Goal: Task Accomplishment & Management: Use online tool/utility

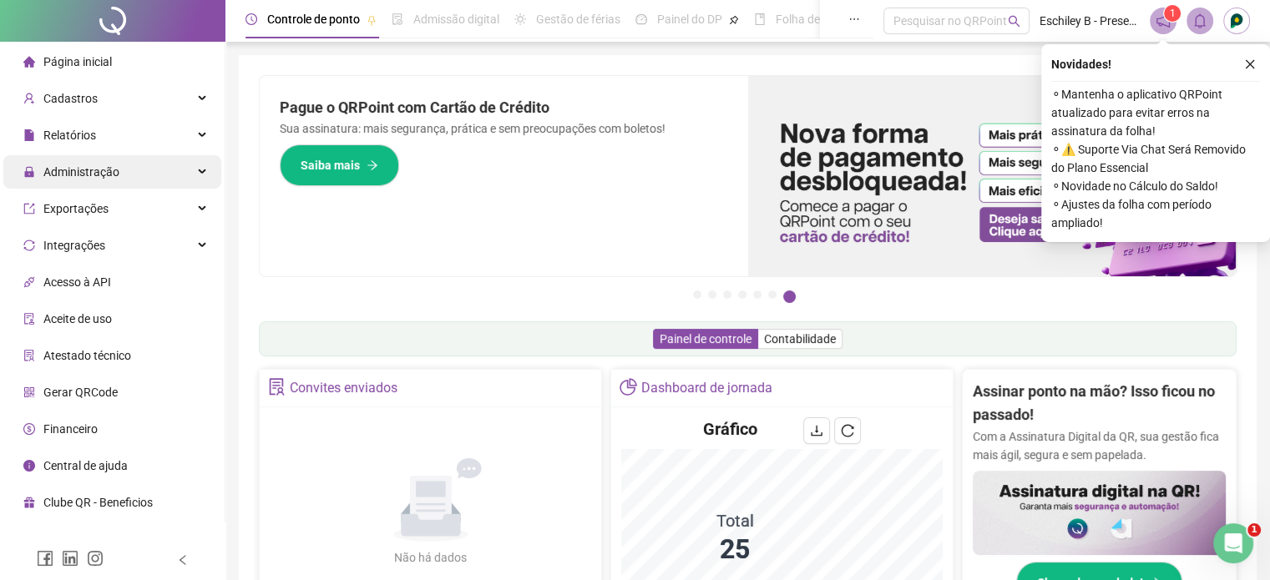
click at [157, 181] on div "Administração" at bounding box center [112, 171] width 218 height 33
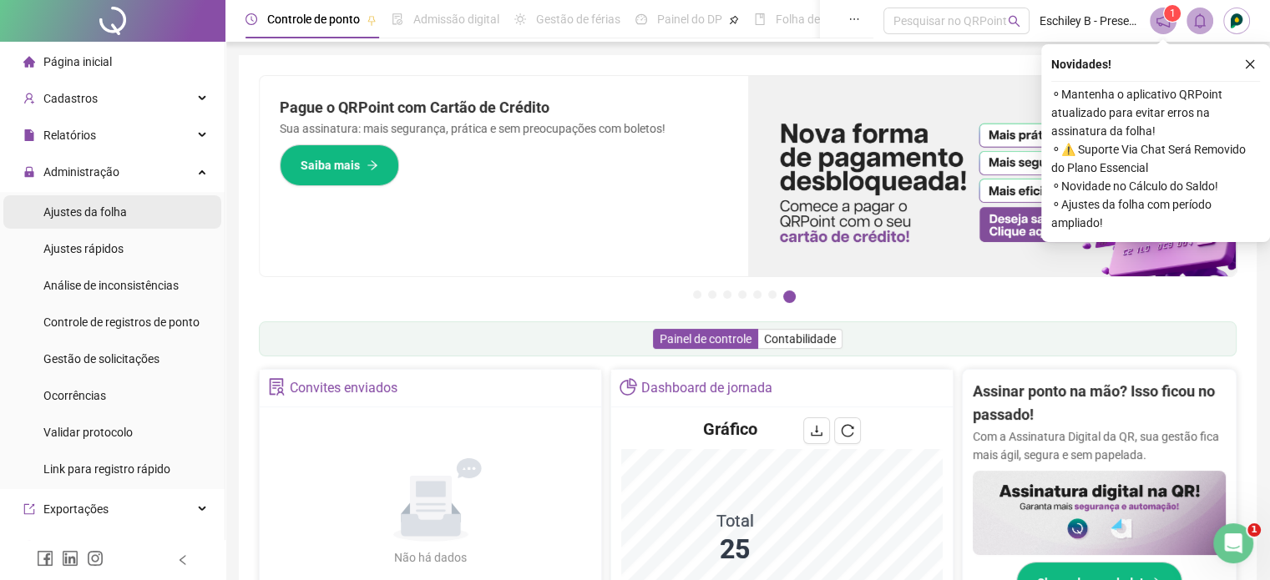
click at [135, 216] on li "Ajustes da folha" at bounding box center [112, 211] width 218 height 33
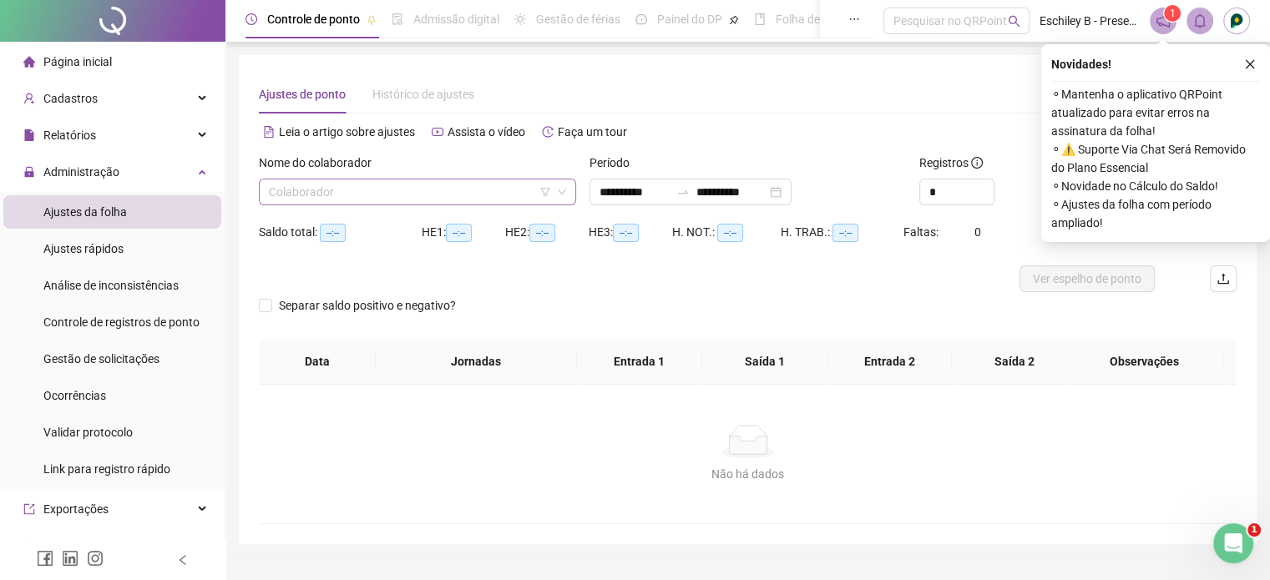
click at [421, 188] on input "search" at bounding box center [410, 191] width 282 height 25
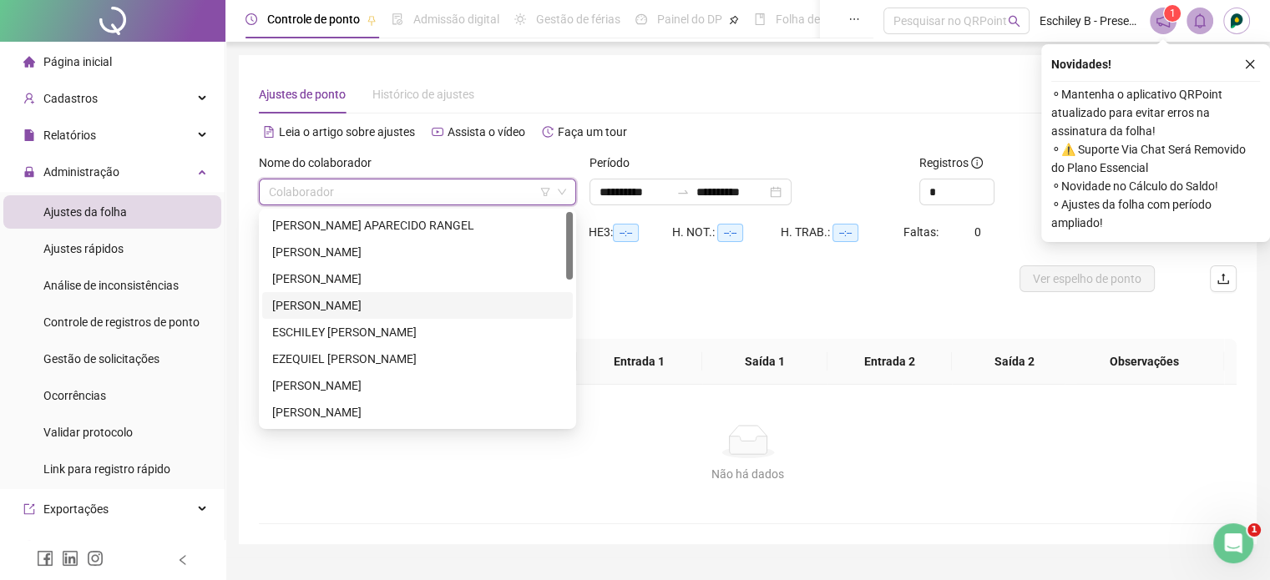
click at [337, 305] on div "[PERSON_NAME]" at bounding box center [417, 305] width 291 height 18
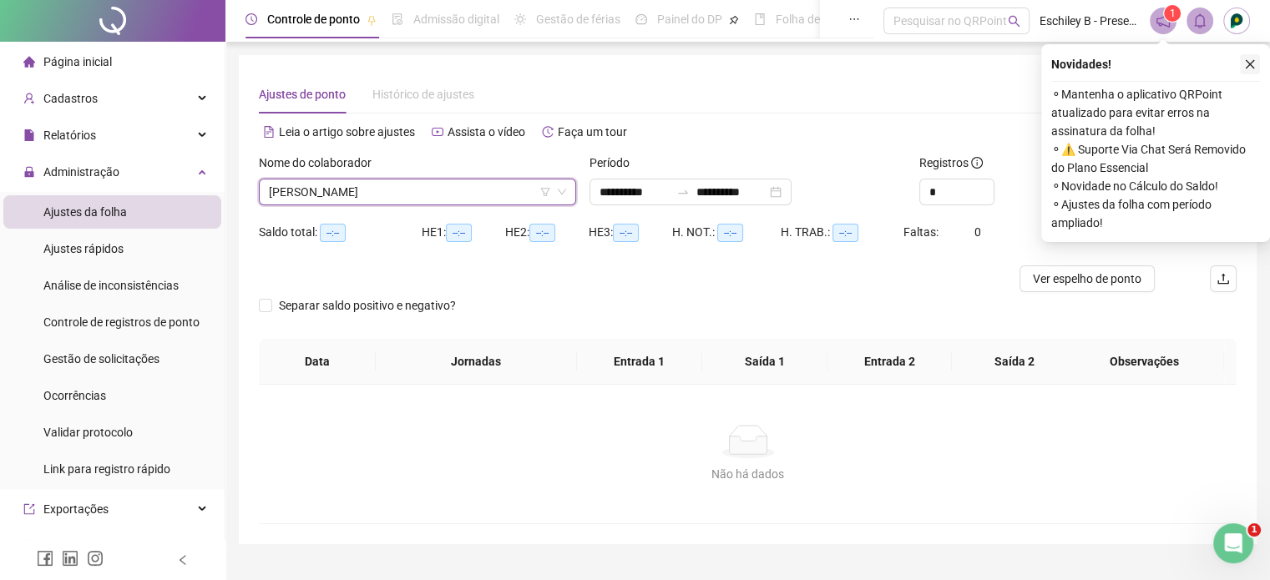
click at [1254, 59] on icon "close" at bounding box center [1250, 64] width 12 height 12
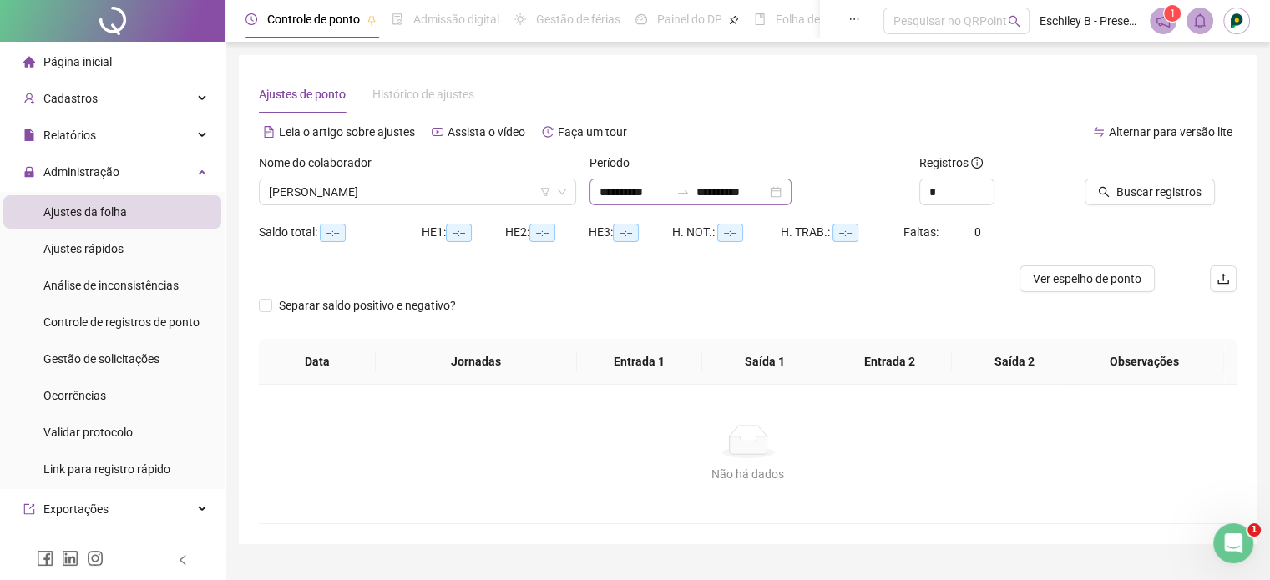
click at [702, 184] on div "**********" at bounding box center [690, 192] width 202 height 27
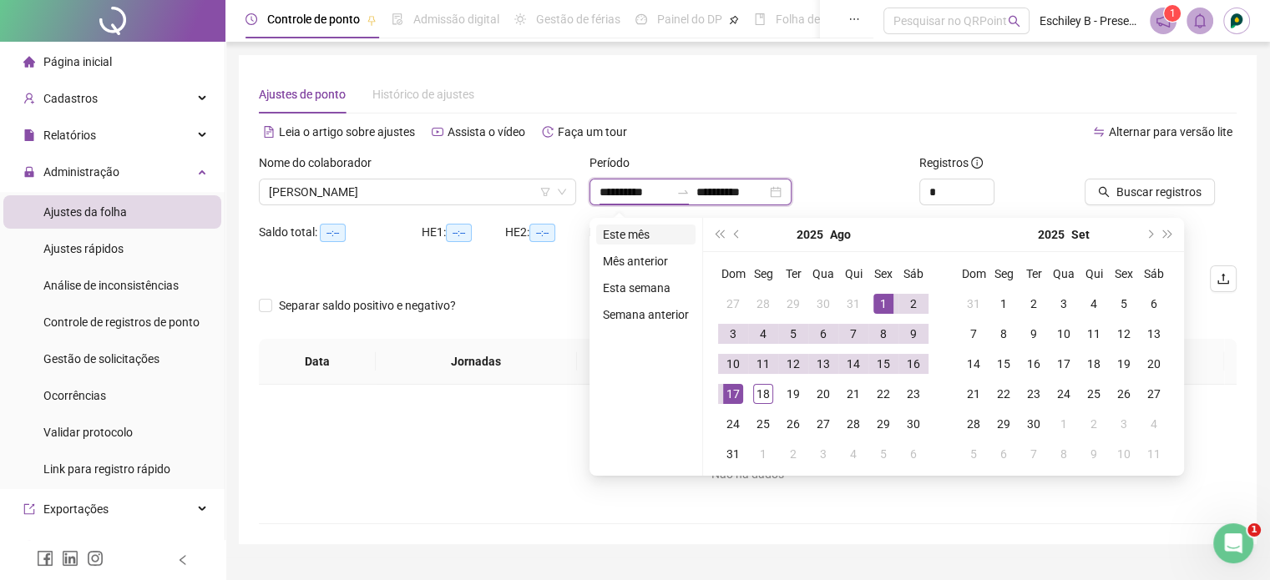
type input "**********"
click at [608, 240] on li "Este mês" at bounding box center [645, 235] width 99 height 20
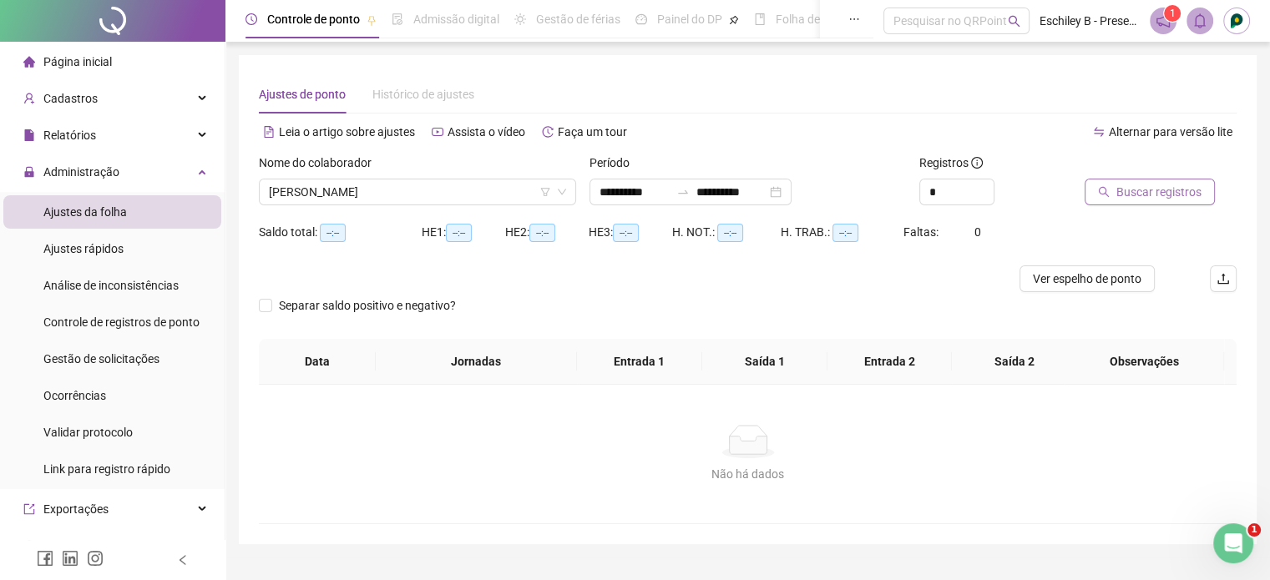
click at [1139, 186] on span "Buscar registros" at bounding box center [1158, 192] width 85 height 18
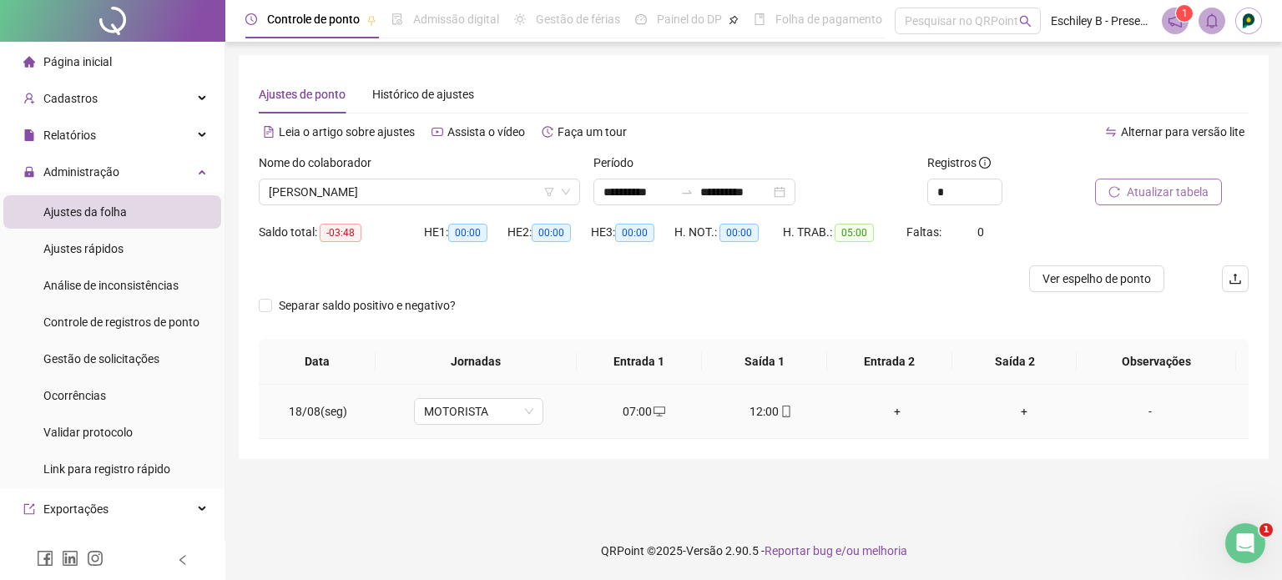
click at [781, 413] on icon "mobile" at bounding box center [787, 412] width 12 height 12
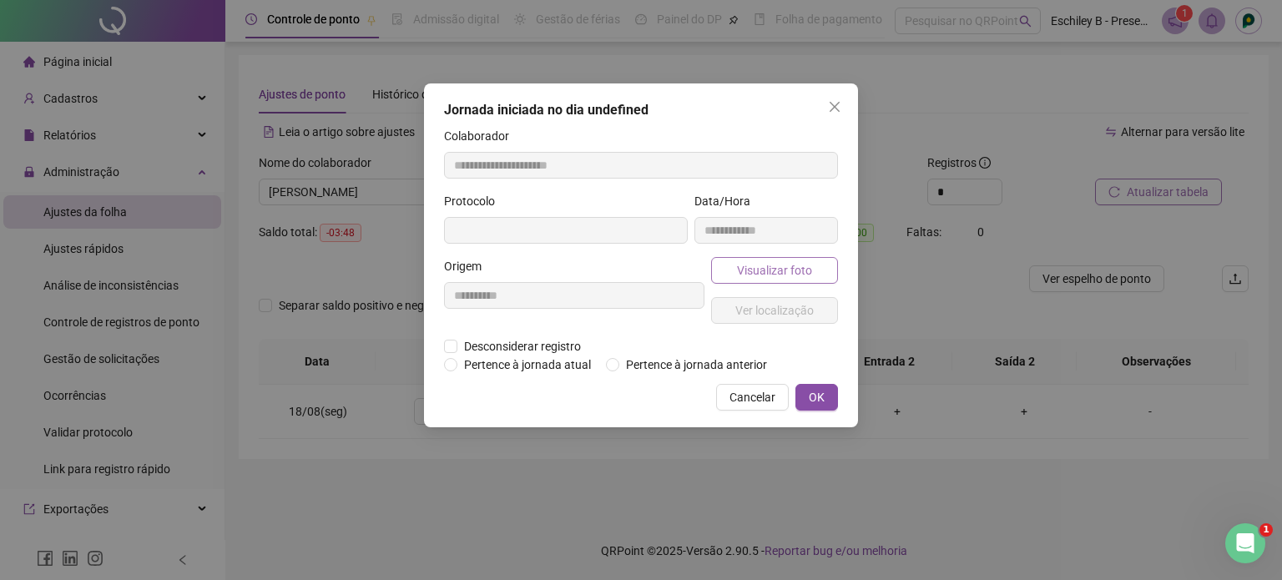
click at [741, 261] on span "Visualizar foto" at bounding box center [774, 270] width 75 height 18
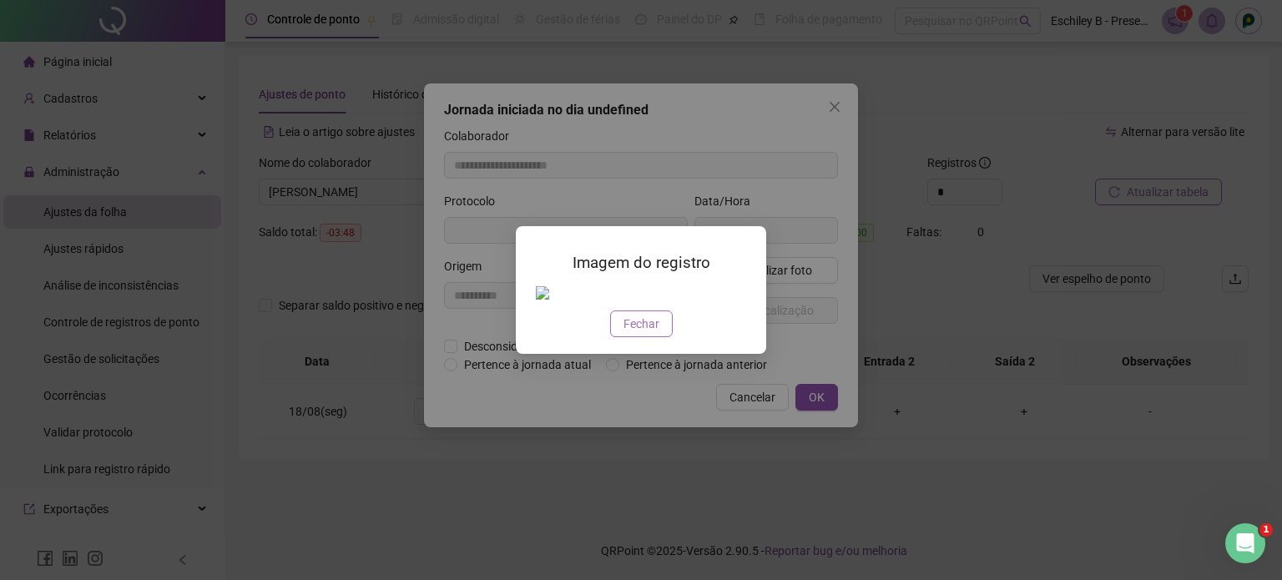
click at [651, 324] on span "Fechar" at bounding box center [642, 324] width 36 height 18
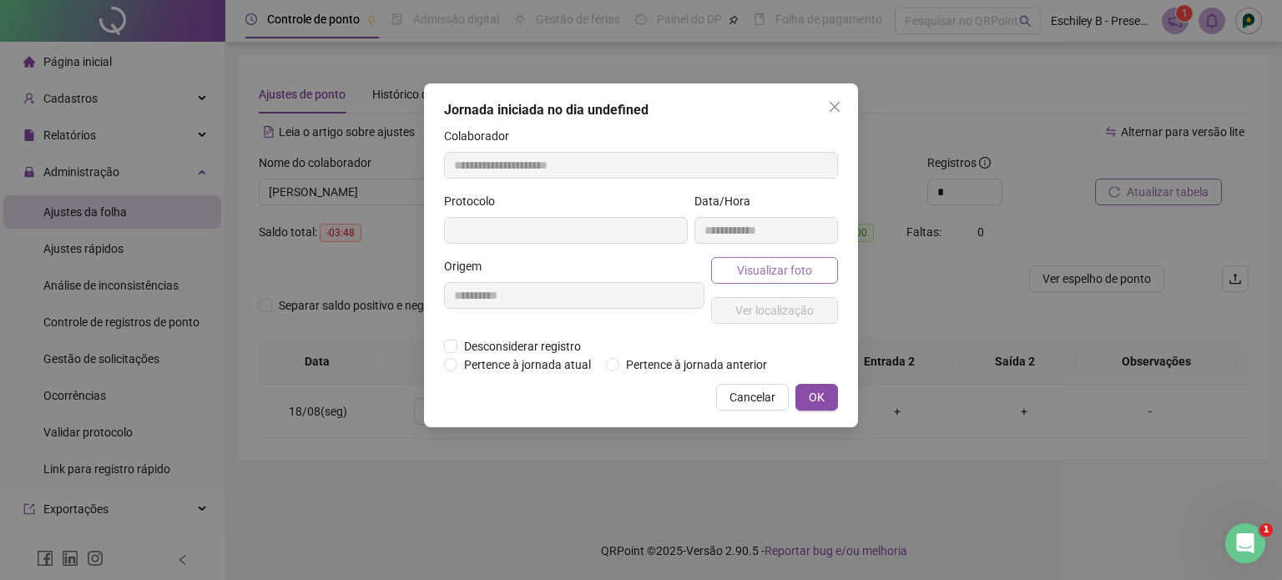
click at [758, 273] on span "Visualizar foto" at bounding box center [774, 270] width 75 height 18
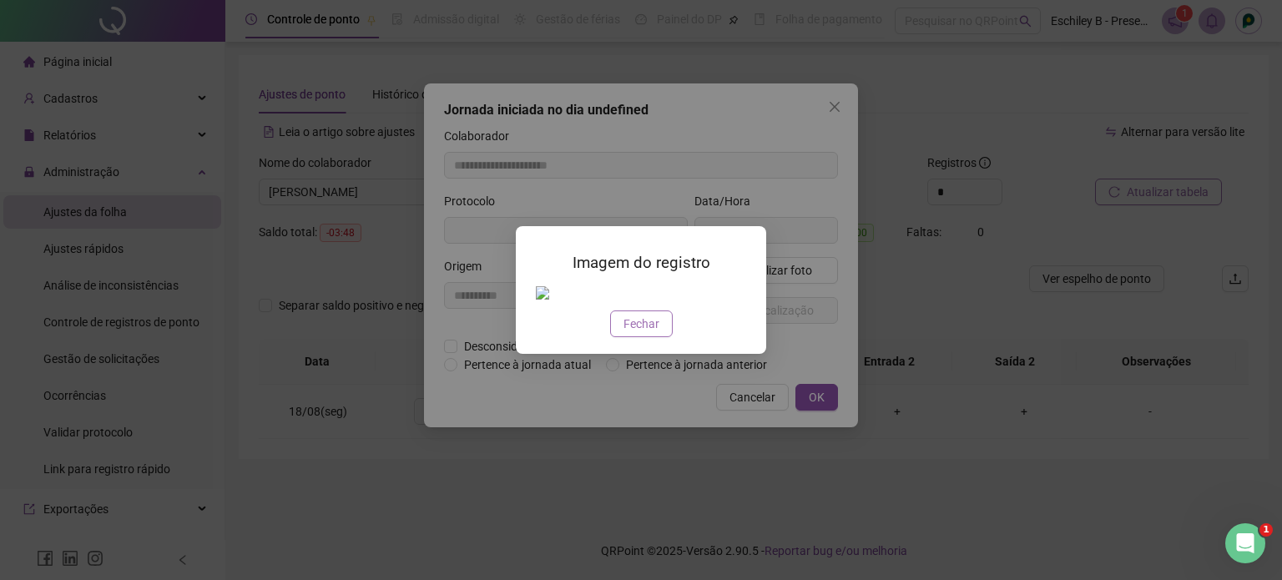
click at [634, 326] on span "Fechar" at bounding box center [642, 324] width 36 height 18
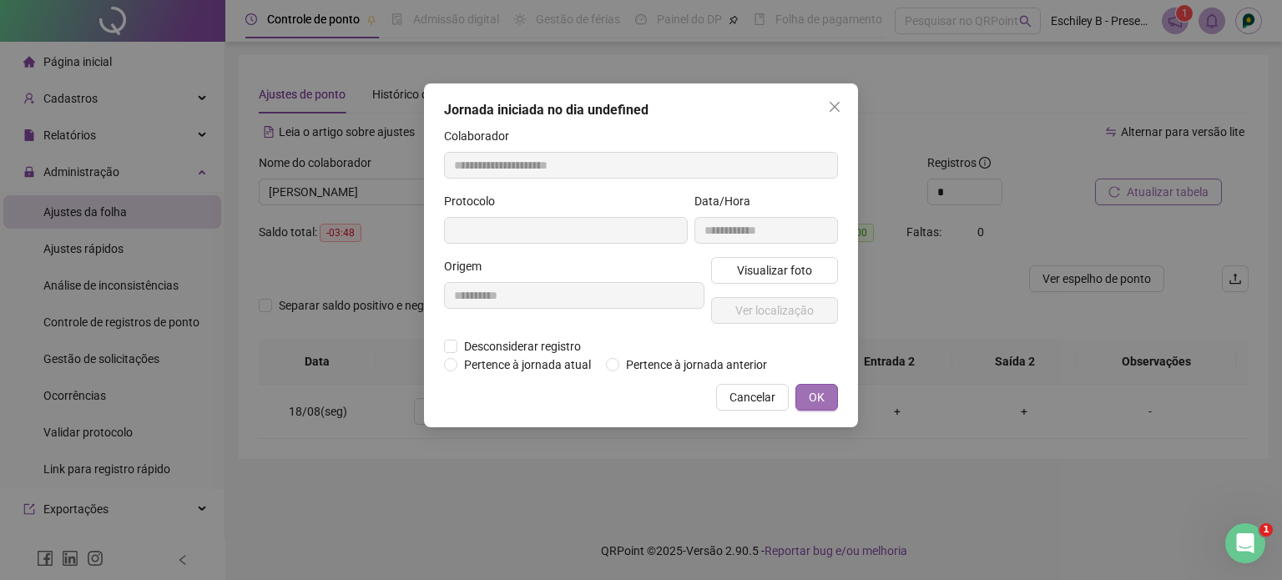
click at [820, 392] on span "OK" at bounding box center [817, 397] width 16 height 18
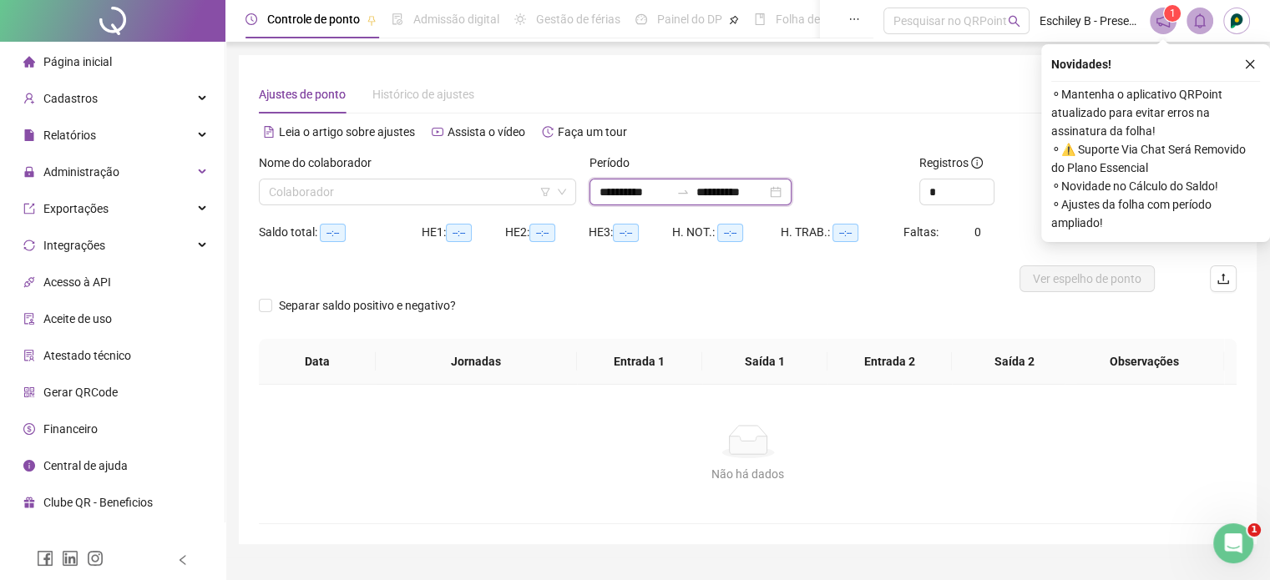
click at [749, 188] on input "**********" at bounding box center [731, 192] width 70 height 18
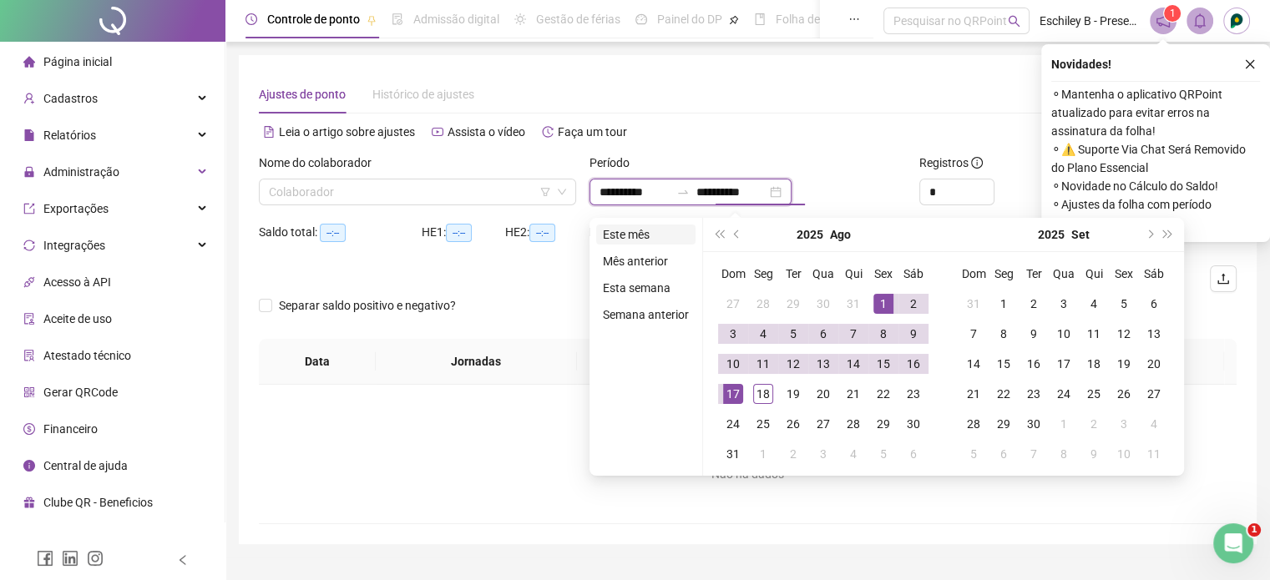
type input "**********"
click at [629, 236] on li "Este mês" at bounding box center [645, 235] width 99 height 20
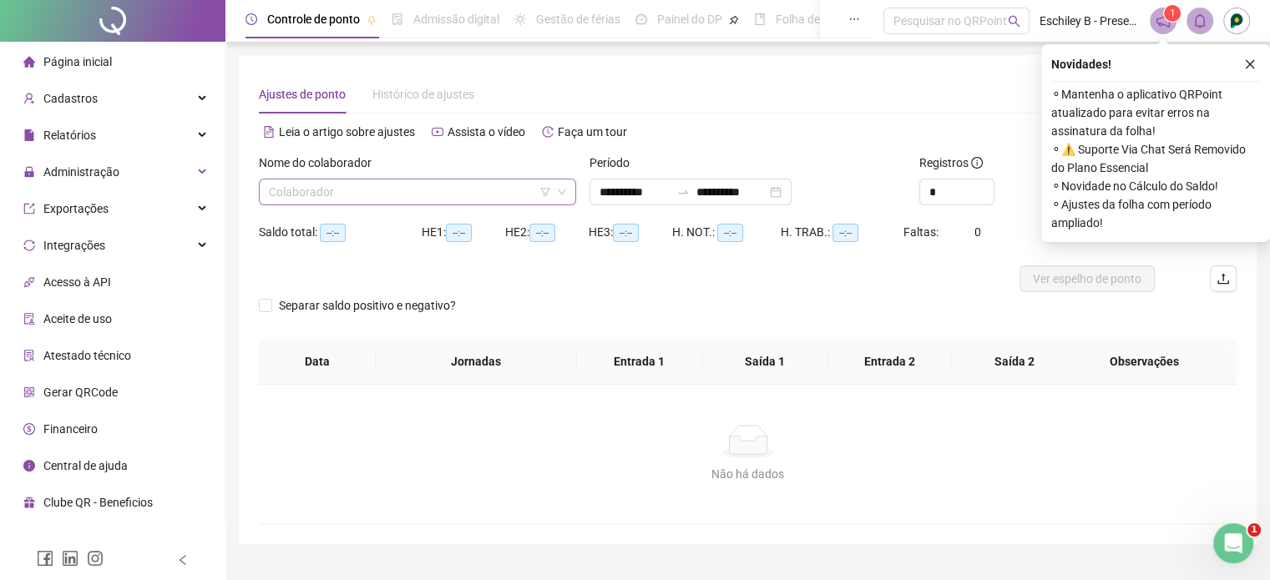
click at [517, 187] on input "search" at bounding box center [410, 191] width 282 height 25
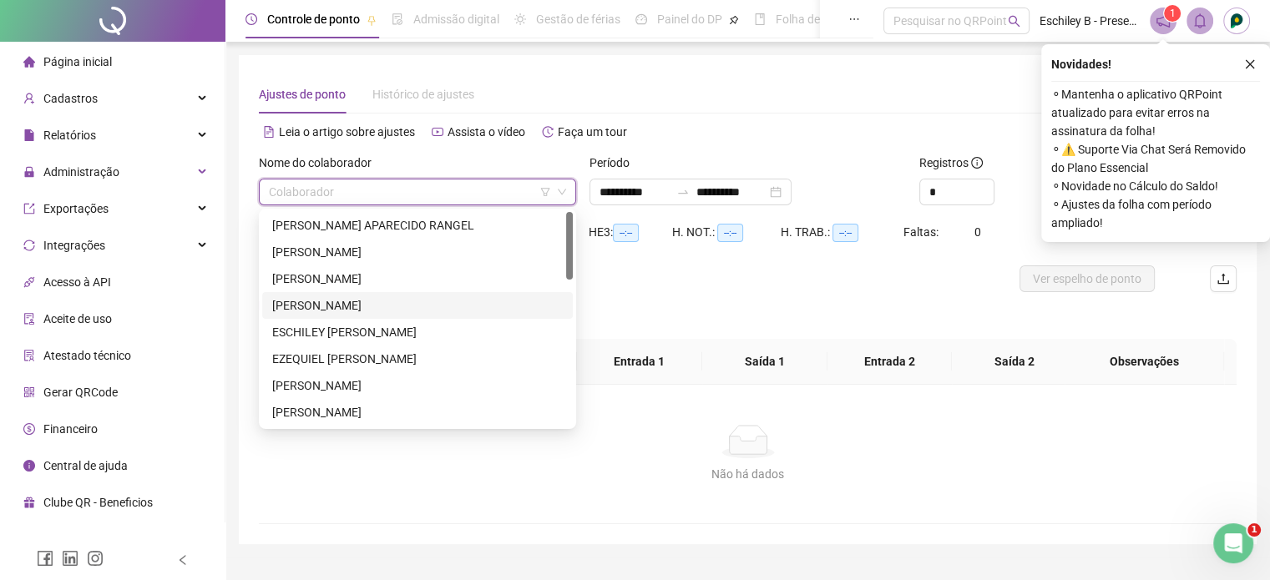
drag, startPoint x: 416, startPoint y: 305, endPoint x: 447, endPoint y: 298, distance: 32.4
click at [417, 305] on div "[PERSON_NAME]" at bounding box center [417, 305] width 291 height 18
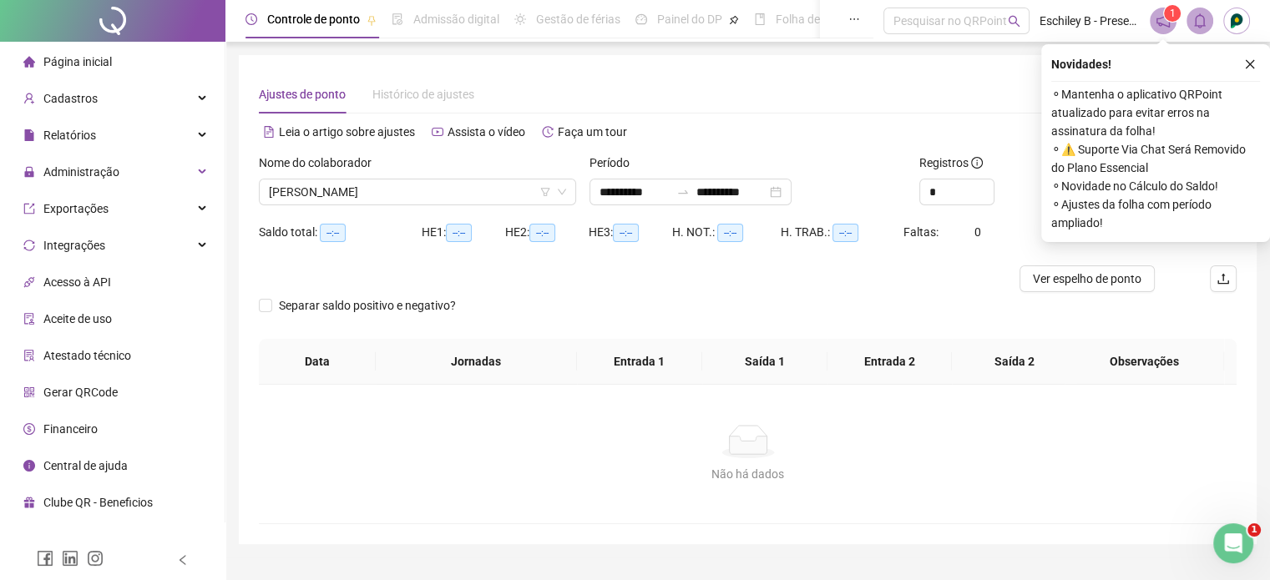
click at [1236, 62] on div "Novidades !" at bounding box center [1155, 64] width 209 height 20
click at [1248, 62] on icon "close" at bounding box center [1250, 64] width 12 height 12
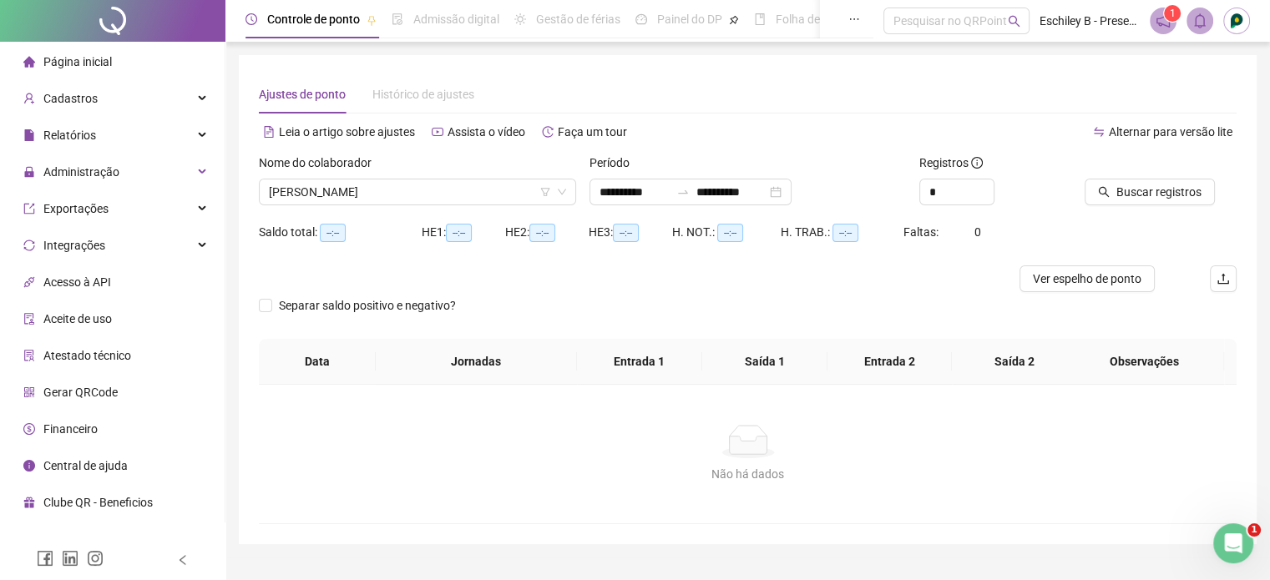
click at [1159, 177] on div at bounding box center [1139, 166] width 110 height 25
drag, startPoint x: 1165, startPoint y: 189, endPoint x: 1175, endPoint y: 188, distance: 10.2
click at [1165, 189] on span "Buscar registros" at bounding box center [1158, 192] width 85 height 18
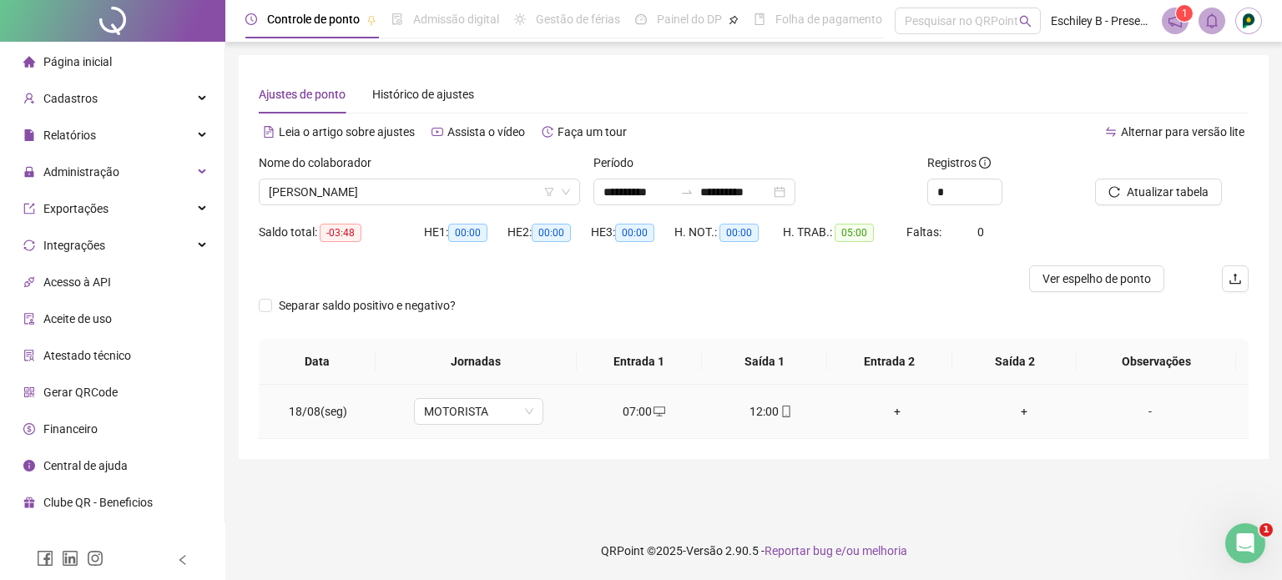
click at [781, 409] on icon "mobile" at bounding box center [787, 412] width 12 height 12
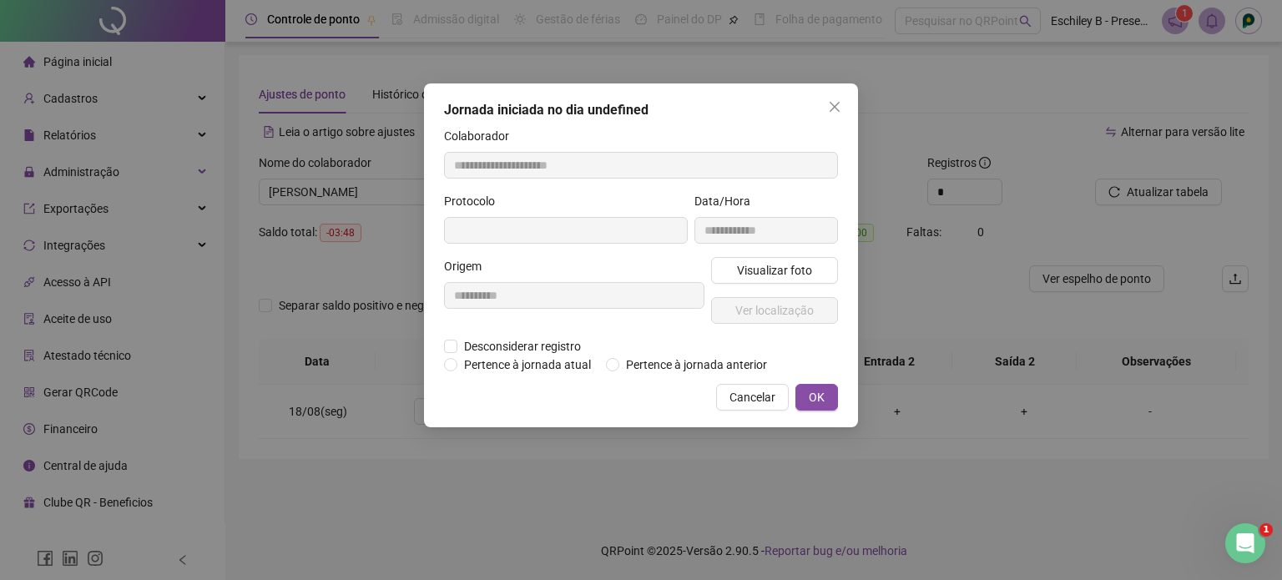
type input "**********"
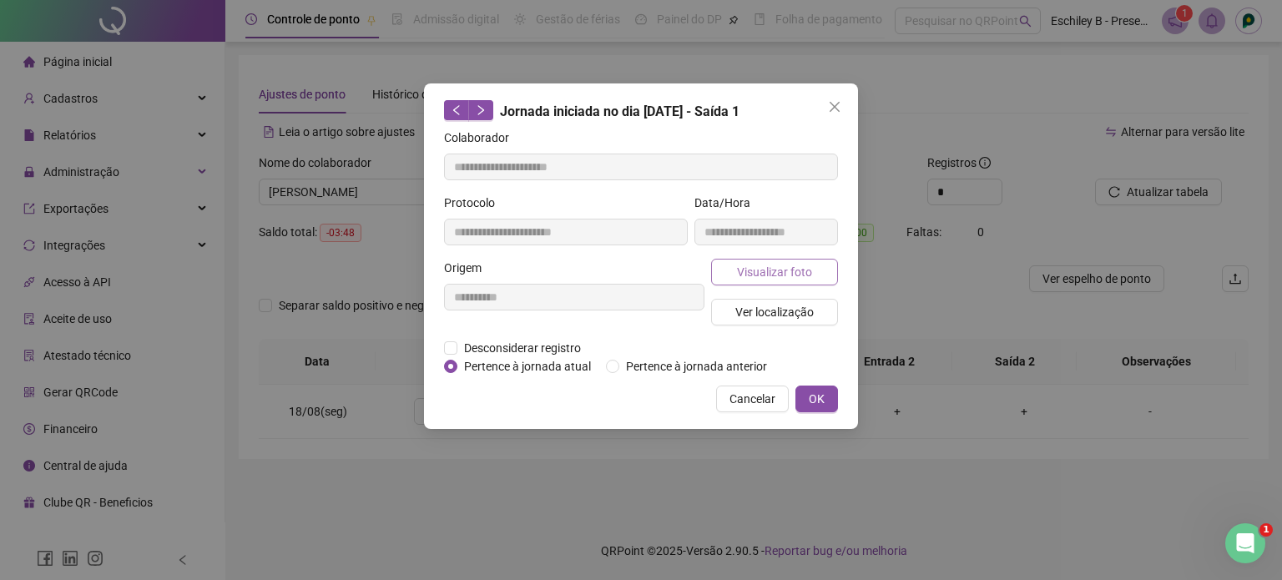
click at [788, 275] on span "Visualizar foto" at bounding box center [774, 272] width 75 height 18
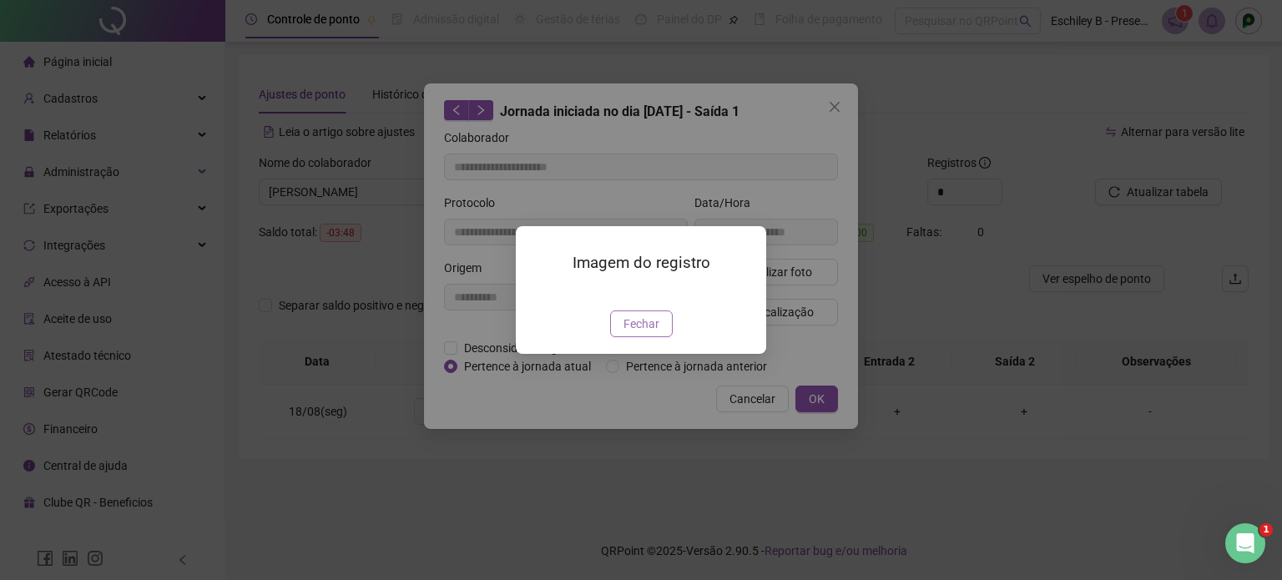
click at [641, 333] on span "Fechar" at bounding box center [642, 324] width 36 height 18
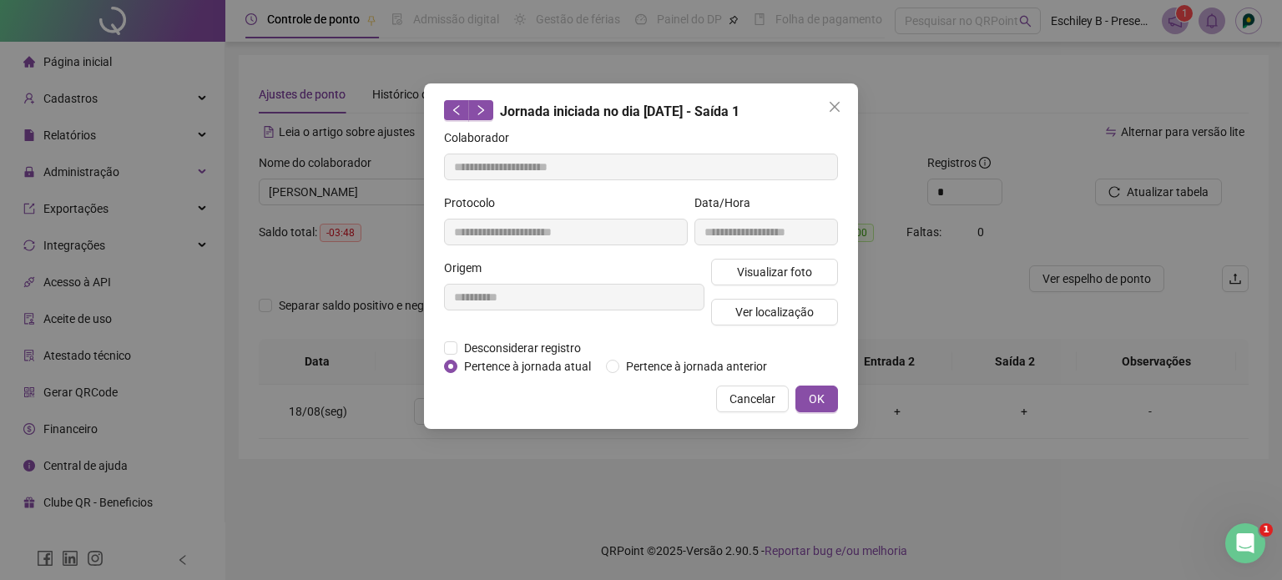
click at [776, 326] on div "Visualizar foto Ver localização" at bounding box center [775, 299] width 134 height 80
click at [778, 314] on span "Ver localização" at bounding box center [774, 312] width 78 height 18
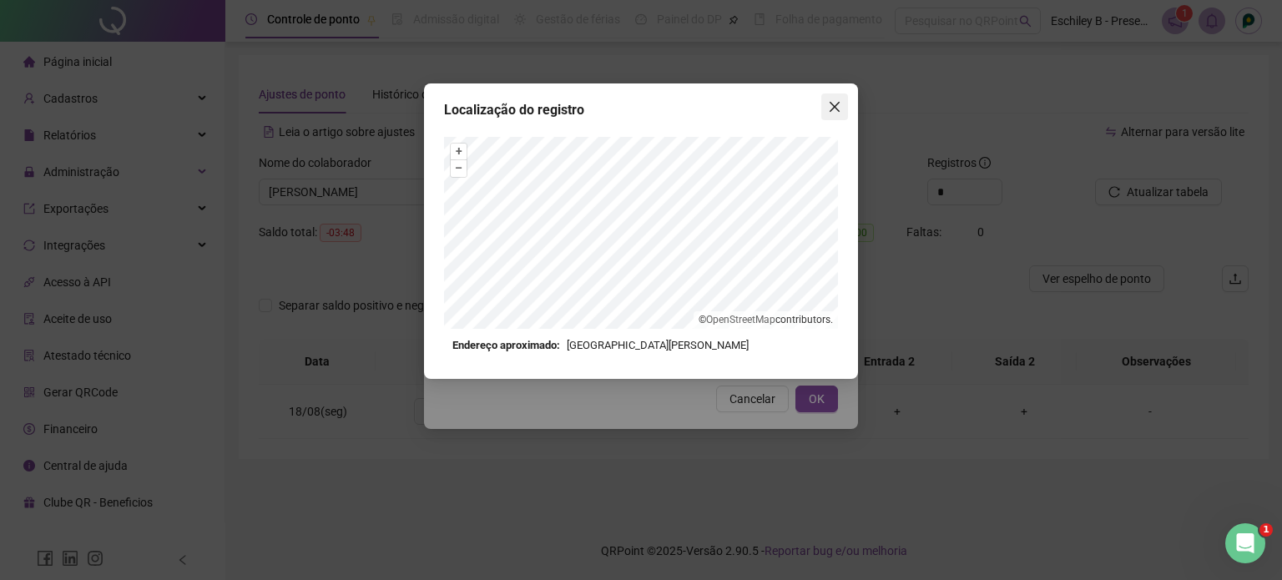
click at [839, 106] on icon "close" at bounding box center [834, 106] width 13 height 13
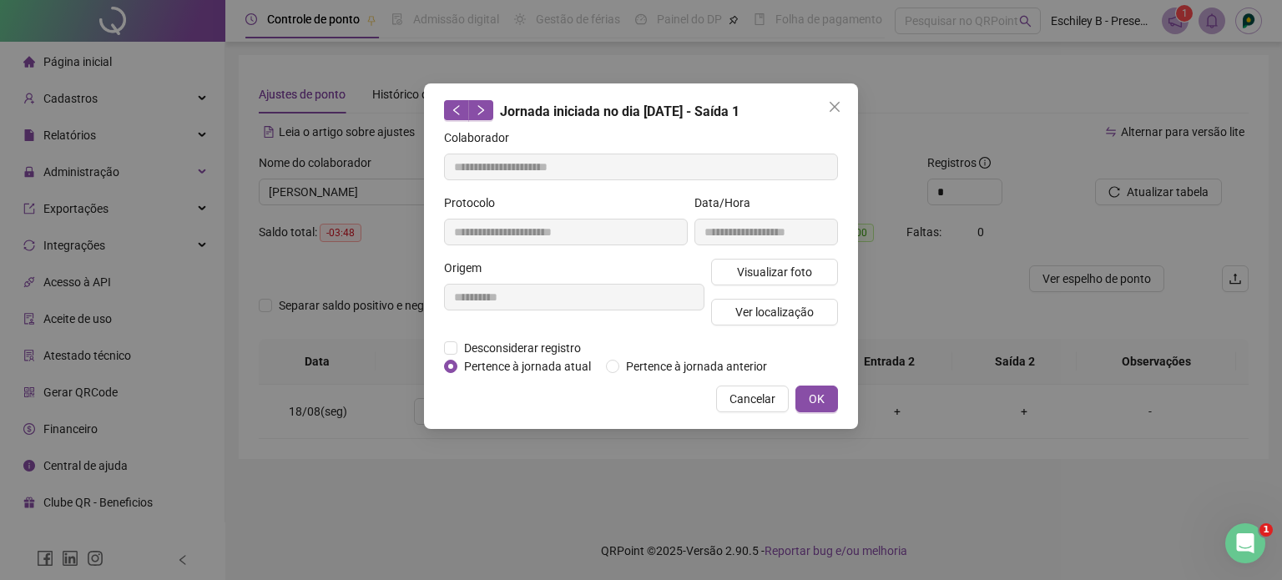
click at [836, 106] on icon "close" at bounding box center [835, 107] width 10 height 10
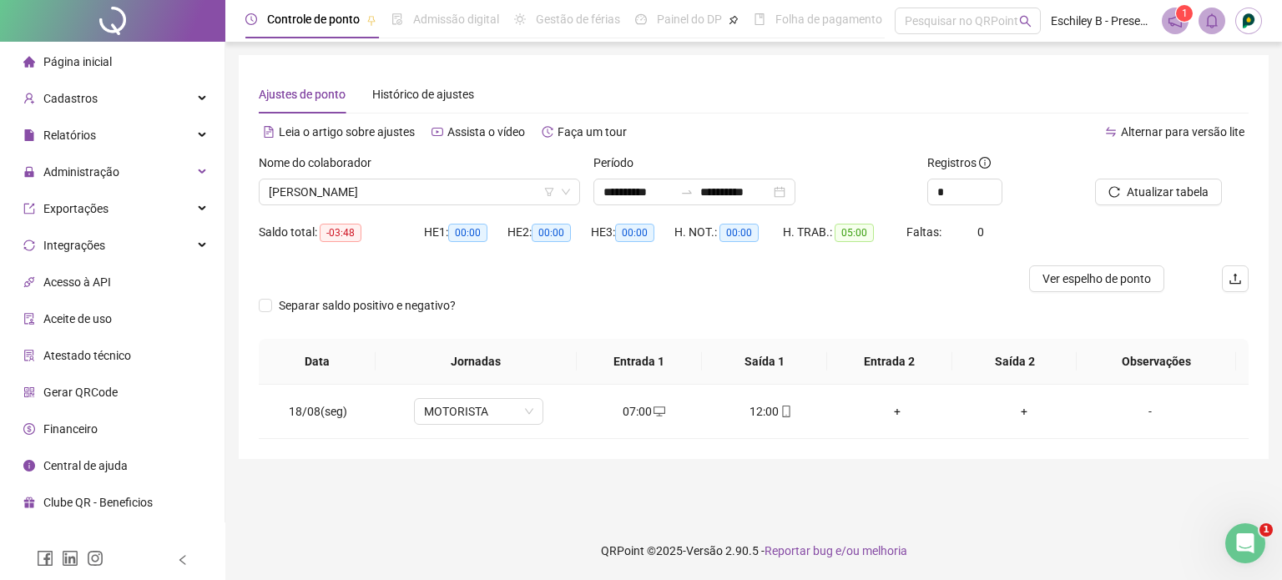
click at [950, 87] on div "Ajustes de ponto Histórico de ajustes" at bounding box center [754, 94] width 990 height 38
